Goal: Task Accomplishment & Management: Manage account settings

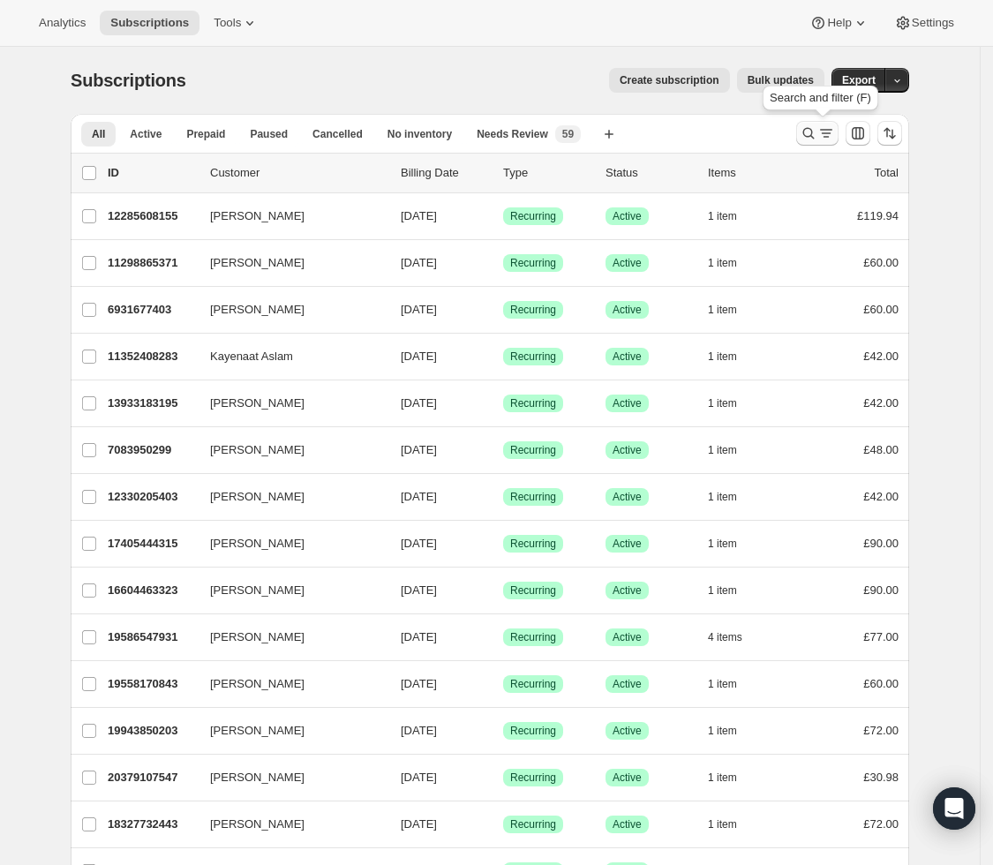
click at [826, 134] on icon "Search and filter results" at bounding box center [826, 133] width 18 height 18
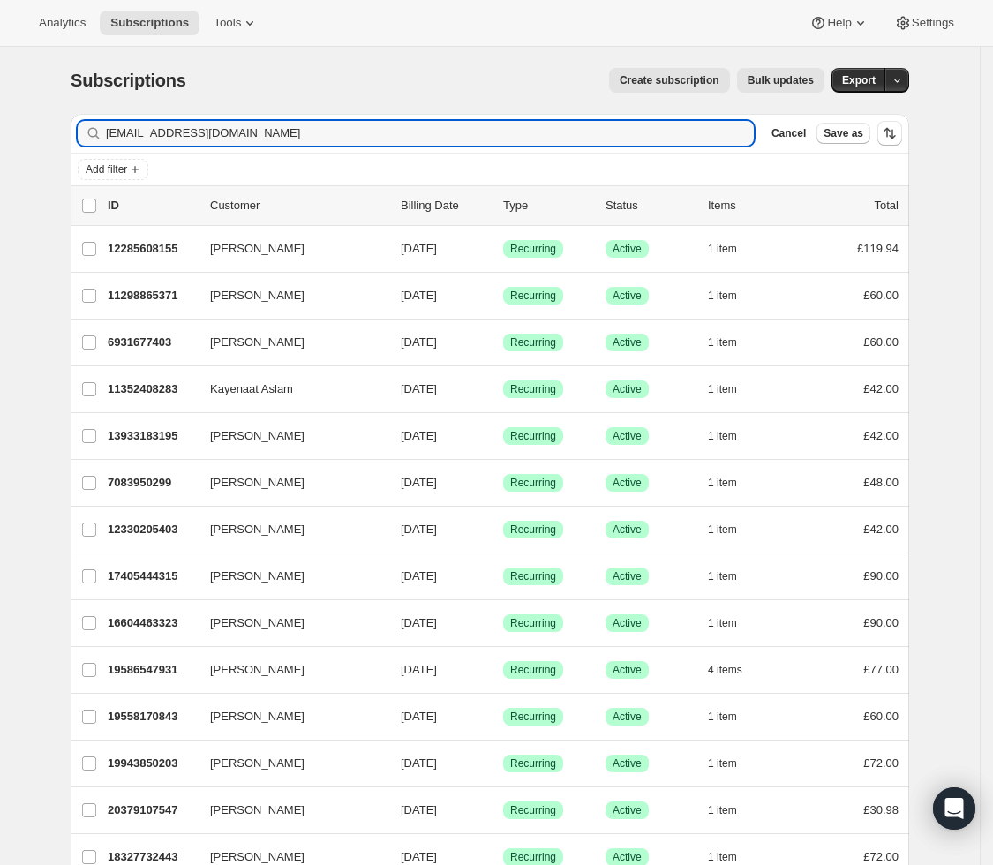
type input "amymae23@gmail.com"
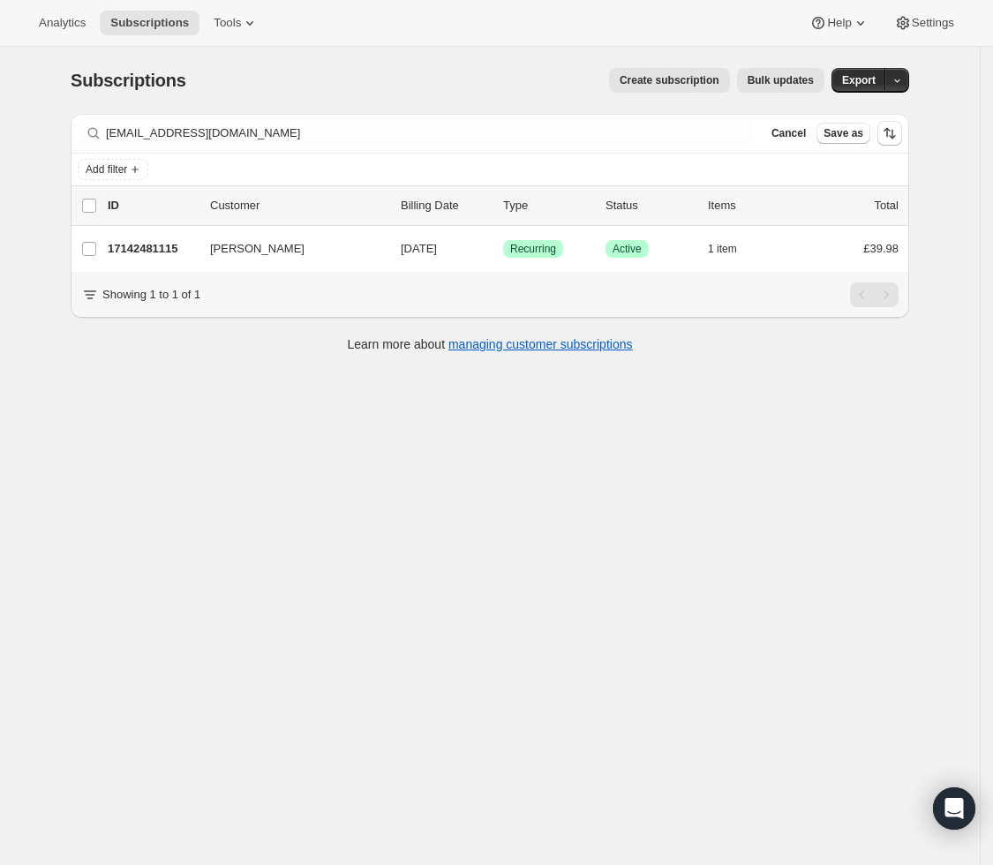
click at [412, 247] on span "[DATE]" at bounding box center [419, 248] width 36 height 13
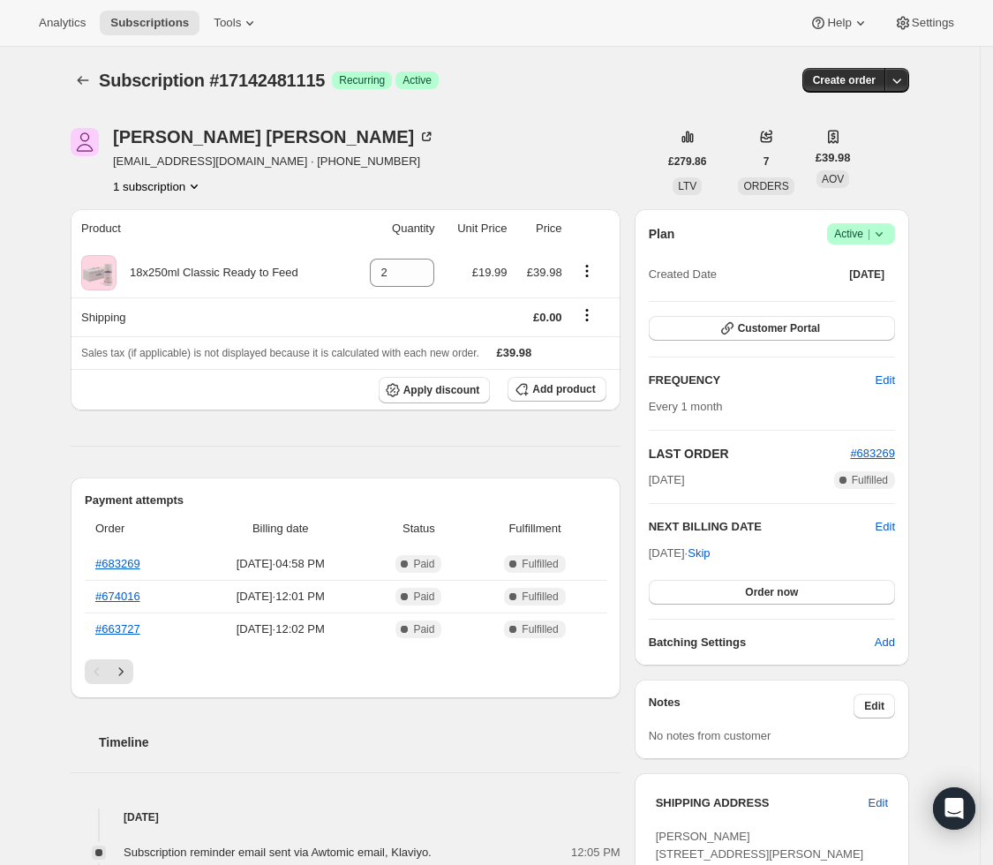
click at [738, 606] on div "Plan Success Active | Created Date Mar 14, 2025 Customer Portal FREQUENCY Edit …" at bounding box center [772, 437] width 246 height 428
click at [738, 602] on button "Order now" at bounding box center [772, 592] width 246 height 25
click at [738, 602] on button "Click to confirm" at bounding box center [772, 592] width 246 height 25
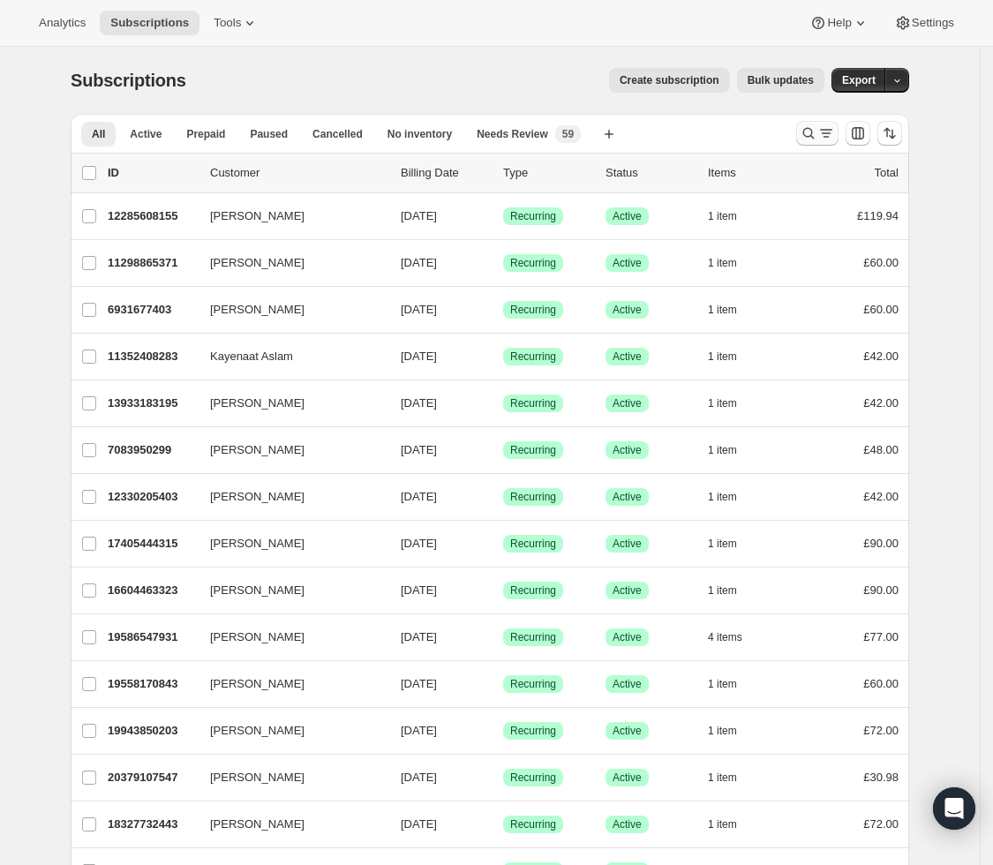
click at [806, 129] on icon "Search and filter results" at bounding box center [809, 133] width 18 height 18
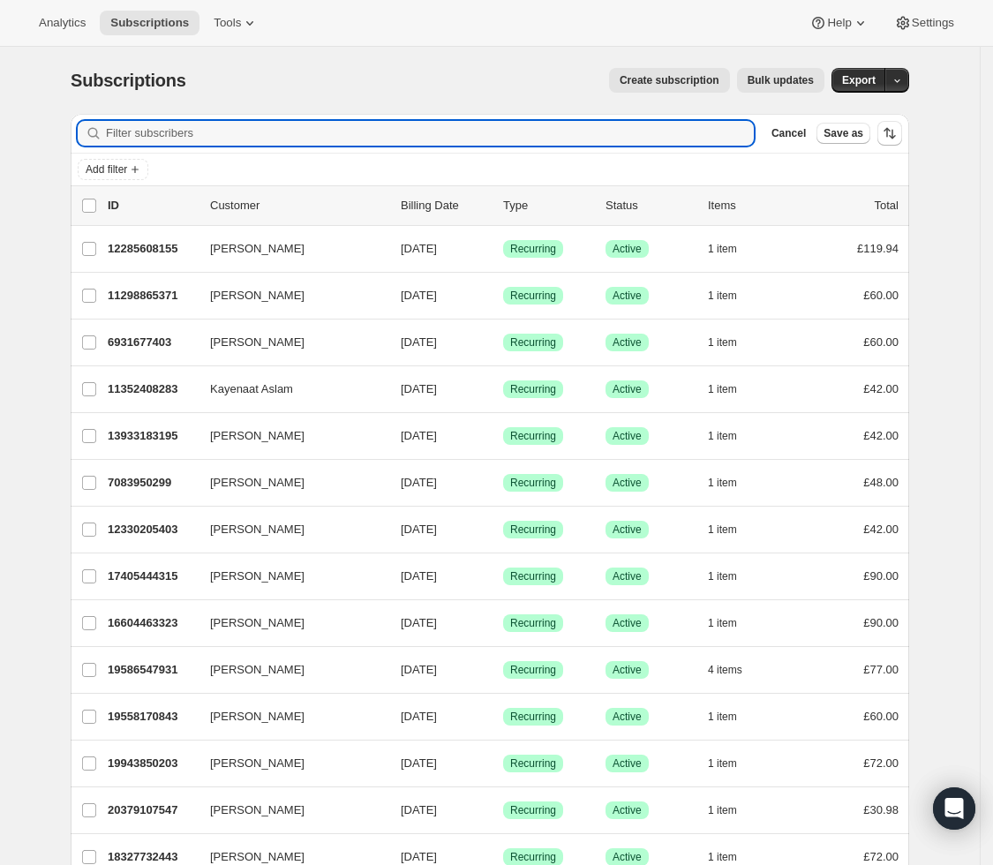
paste input "[EMAIL_ADDRESS][DOMAIN_NAME]"
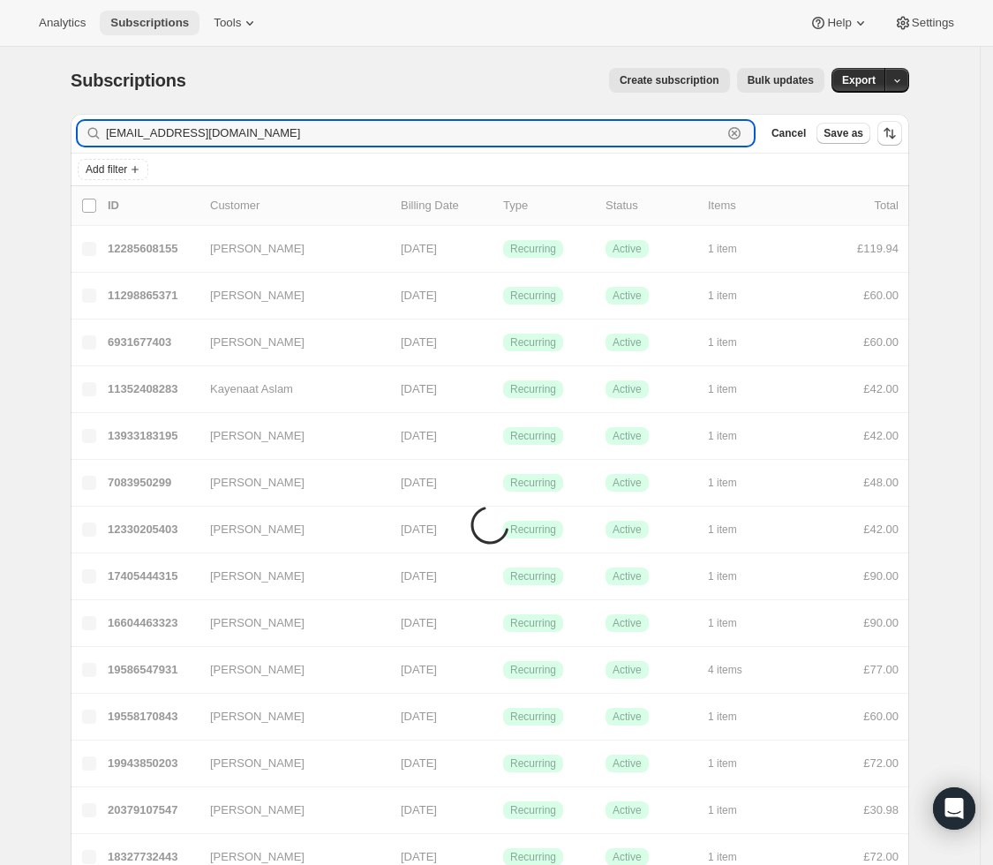
type input "[EMAIL_ADDRESS][DOMAIN_NAME]"
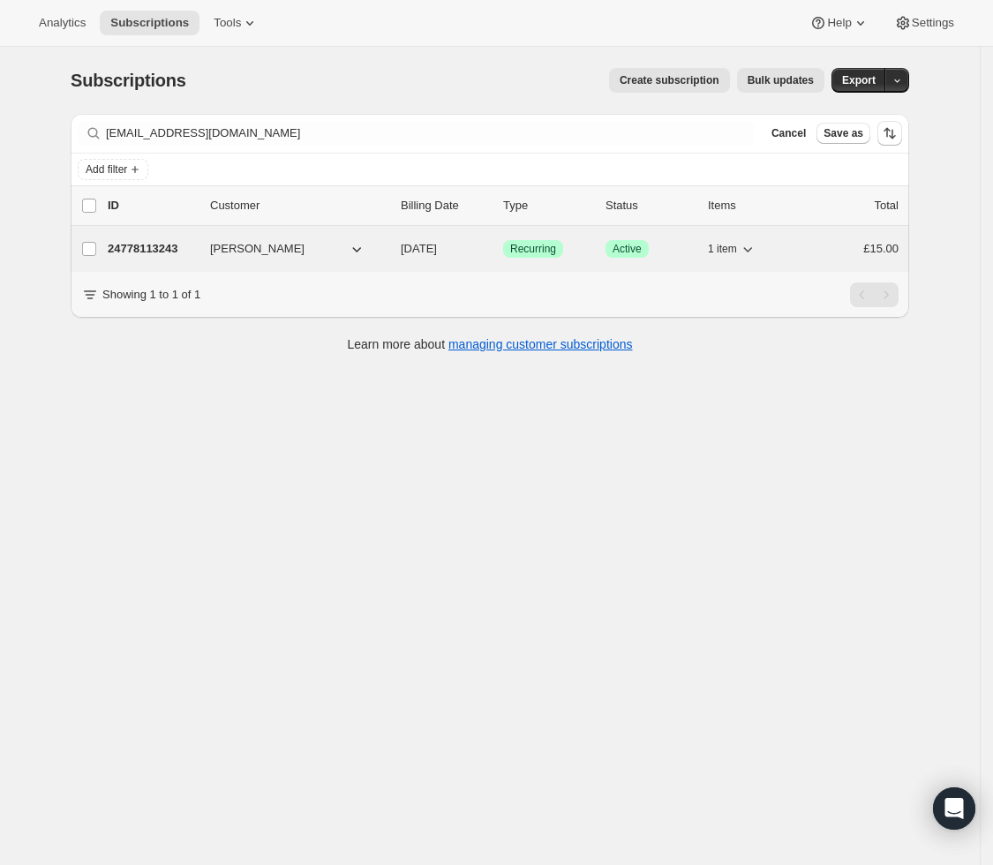
click at [260, 242] on span "[PERSON_NAME]" at bounding box center [257, 249] width 94 height 18
click at [463, 260] on div "24778113243 [PERSON_NAME] [DATE] Success Recurring Success Active 1 item £15.00" at bounding box center [503, 249] width 791 height 25
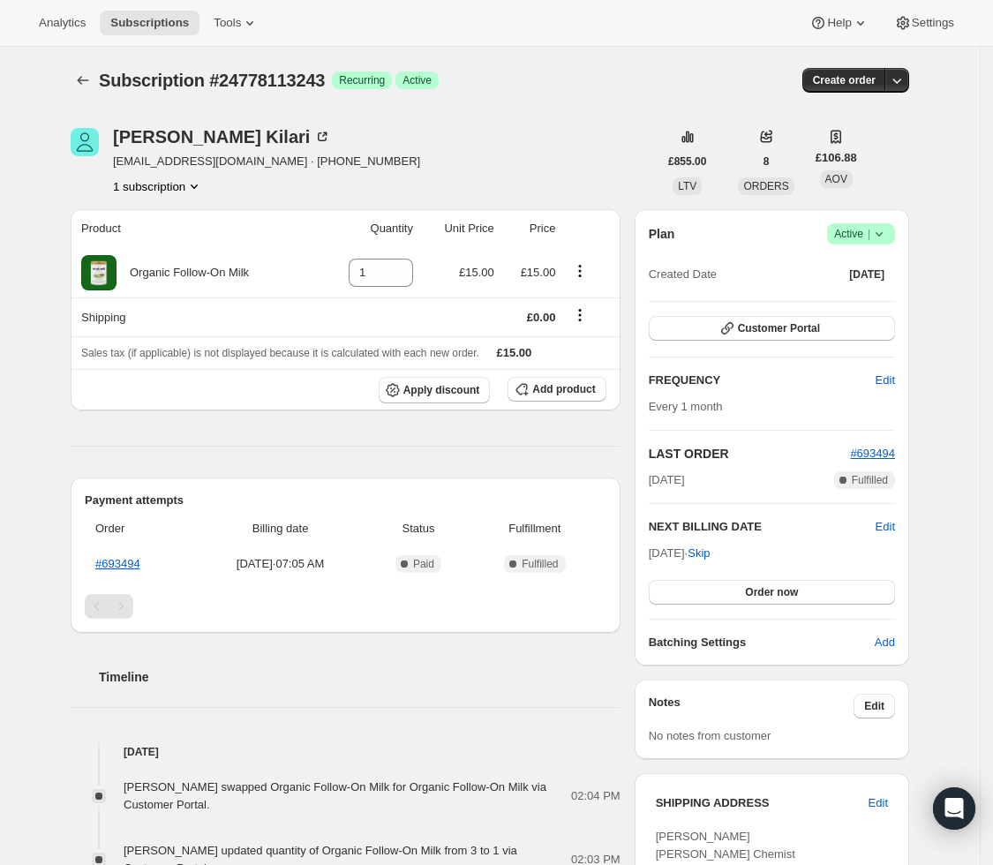
click at [888, 232] on icon at bounding box center [879, 234] width 18 height 18
click at [870, 288] on button "Cancel subscription" at bounding box center [862, 298] width 110 height 28
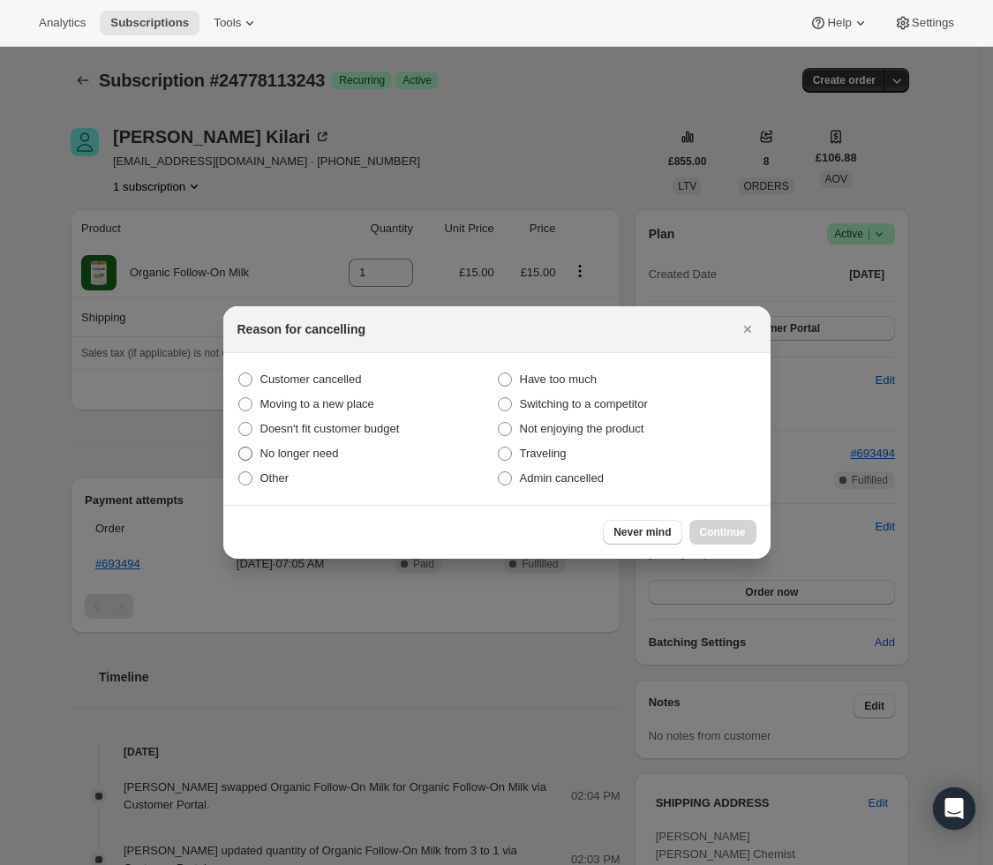
click at [275, 458] on span "No longer need" at bounding box center [299, 453] width 79 height 13
click at [239, 448] on input "No longer need" at bounding box center [238, 447] width 1 height 1
radio input "true"
click at [740, 533] on span "Continue" at bounding box center [723, 532] width 46 height 14
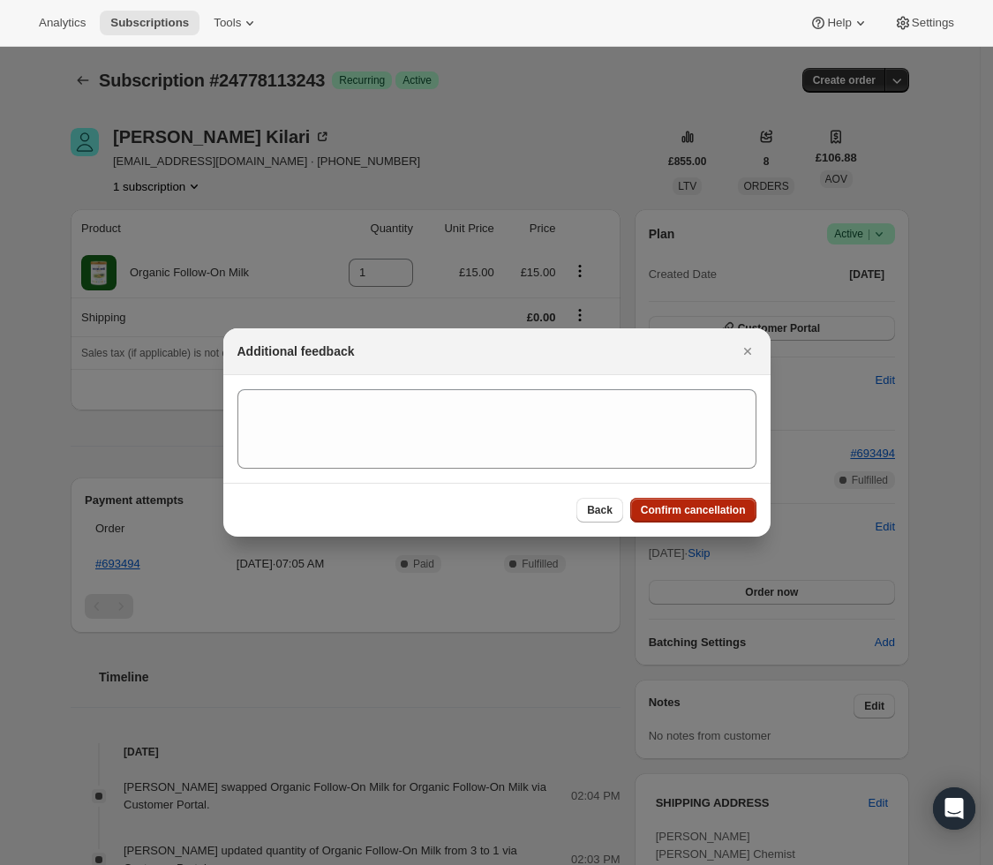
click at [721, 516] on span "Confirm cancellation" at bounding box center [693, 510] width 105 height 14
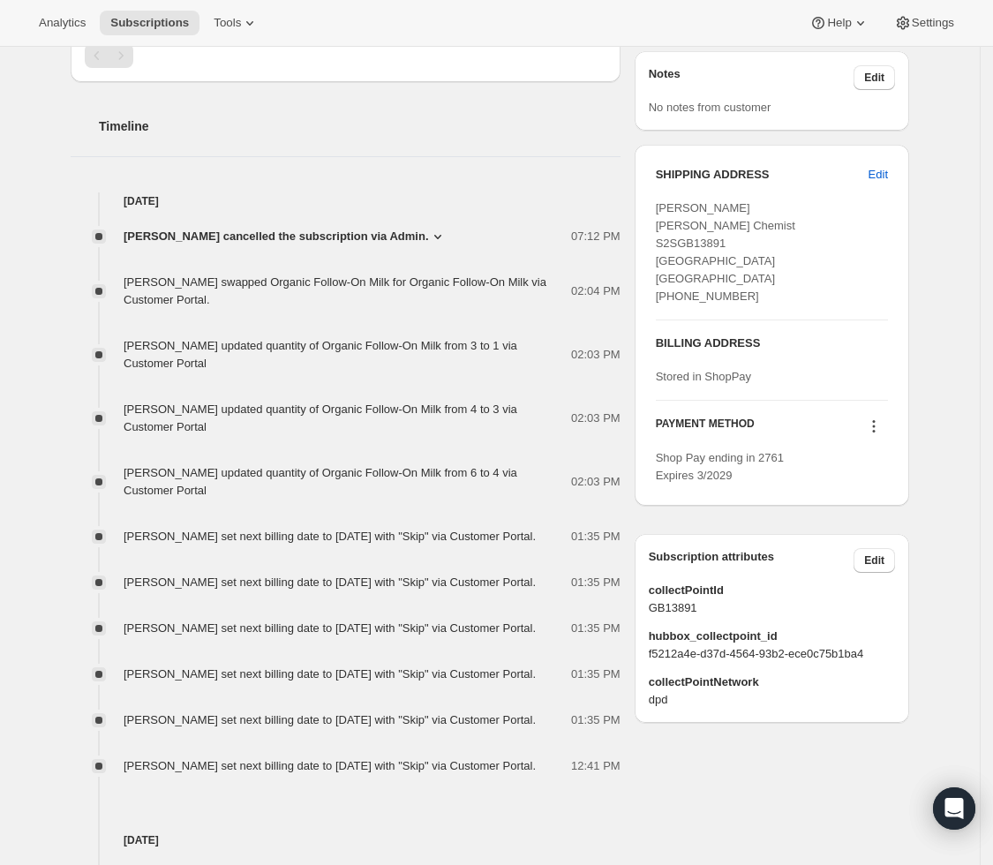
scroll to position [557, 0]
